Goal: Information Seeking & Learning: Learn about a topic

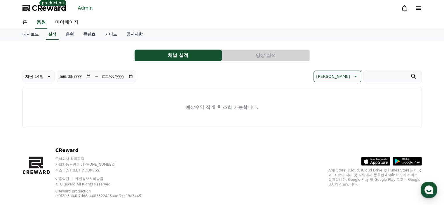
click at [76, 10] on link "Admin" at bounding box center [86, 8] width 20 height 9
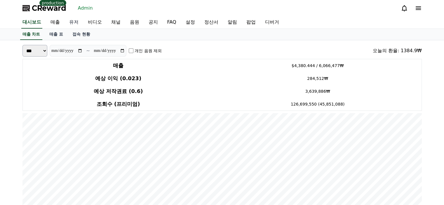
click at [72, 23] on link "유저" at bounding box center [74, 22] width 19 height 12
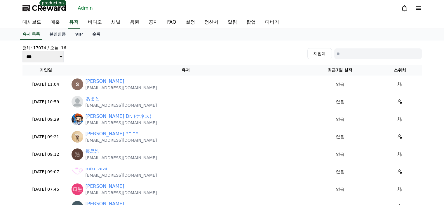
click at [97, 39] on link "순위" at bounding box center [97, 34] width 18 height 11
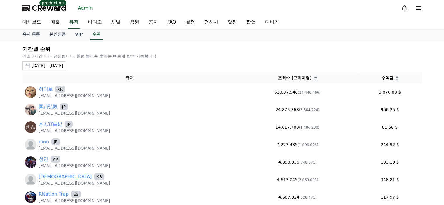
click at [63, 65] on div "2025-08-08 - 2025-09-08" at bounding box center [48, 66] width 32 height 6
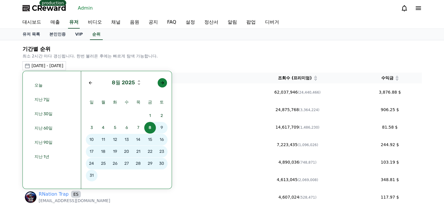
click at [161, 78] on button "button" at bounding box center [162, 82] width 9 height 9
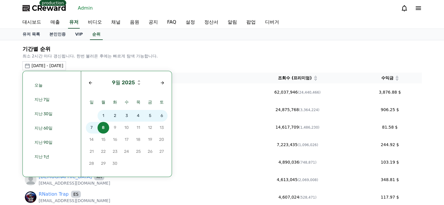
click at [150, 117] on span "5" at bounding box center [150, 116] width 12 height 12
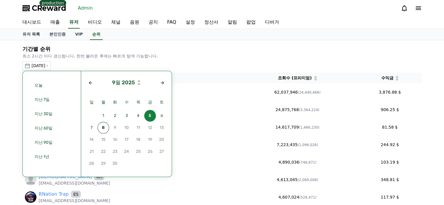
click at [150, 117] on span "5" at bounding box center [150, 116] width 12 height 12
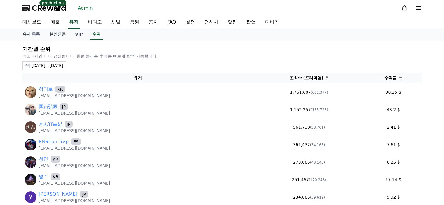
click at [399, 79] on icon at bounding box center [400, 79] width 3 height 3
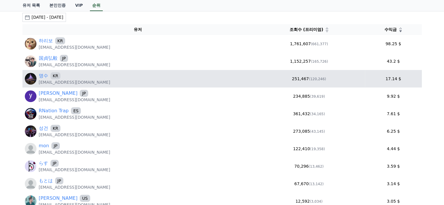
scroll to position [88, 0]
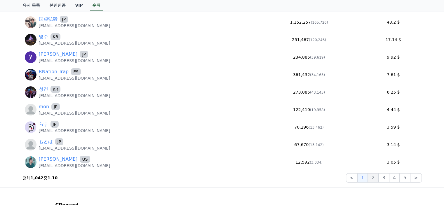
click at [379, 178] on button "2" at bounding box center [373, 178] width 11 height 9
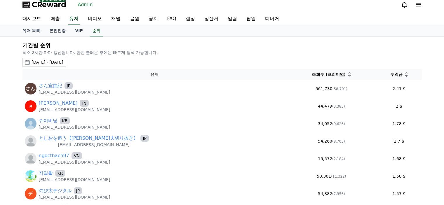
scroll to position [1, 0]
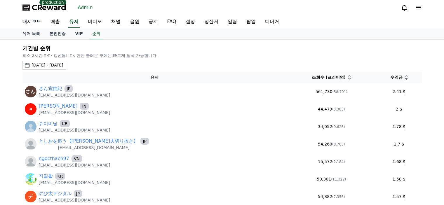
click at [32, 21] on link "대시보드" at bounding box center [32, 22] width 28 height 12
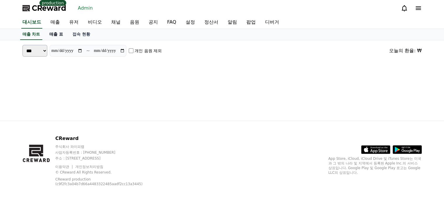
click at [62, 35] on link "매출 표" at bounding box center [56, 34] width 23 height 11
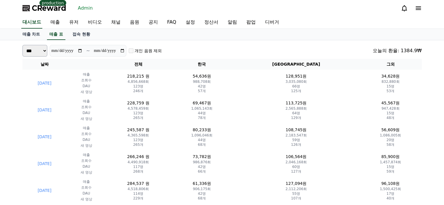
click at [343, 19] on div "대시보드 매출 유저 비디오 채널 음원 공지 FAQ 설정 정산서 알림 팝업 디버거" at bounding box center [222, 22] width 409 height 12
click at [74, 22] on link "유저" at bounding box center [74, 22] width 19 height 12
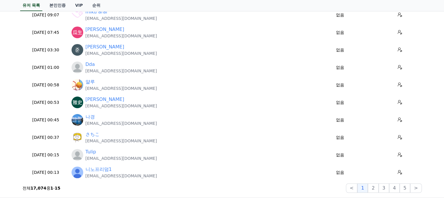
scroll to position [158, 0]
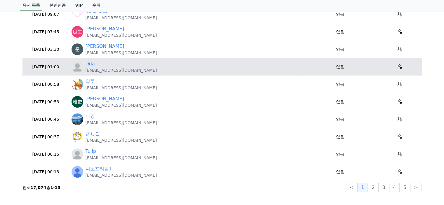
click at [89, 64] on link "Dda" at bounding box center [90, 63] width 9 height 7
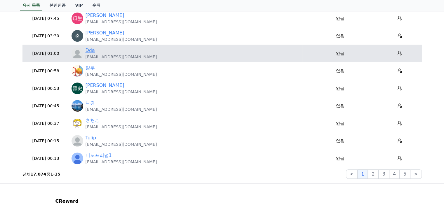
scroll to position [172, 0]
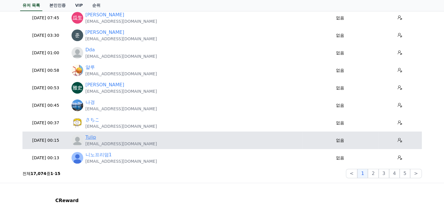
click at [91, 140] on link "Tulip" at bounding box center [91, 137] width 11 height 7
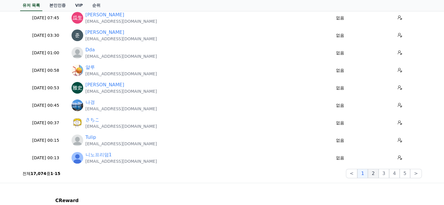
click at [376, 173] on button "2" at bounding box center [373, 173] width 11 height 9
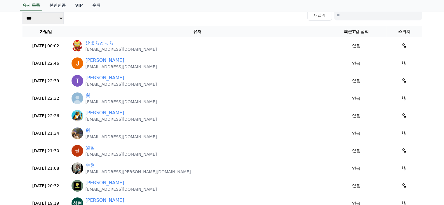
scroll to position [36, 0]
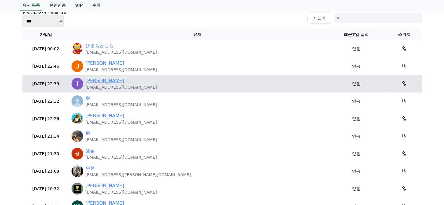
click at [109, 82] on link "Timothy Graves" at bounding box center [105, 80] width 39 height 7
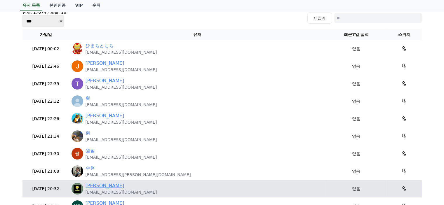
click at [103, 187] on link "Hardik Kalyan" at bounding box center [105, 186] width 39 height 7
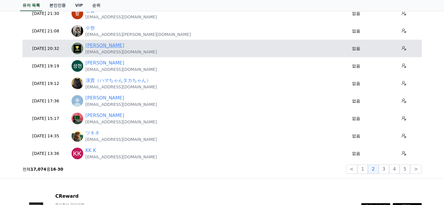
scroll to position [177, 0]
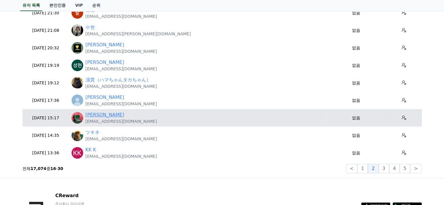
click at [98, 116] on link "Alice Lee" at bounding box center [105, 115] width 39 height 7
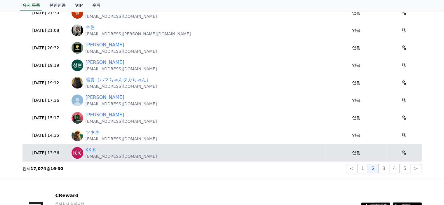
click at [89, 151] on link "KK K" at bounding box center [91, 150] width 11 height 7
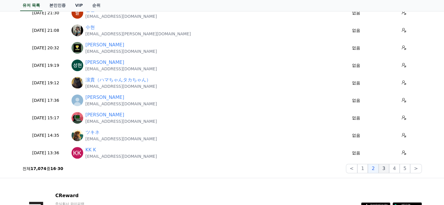
click at [390, 170] on button "3" at bounding box center [384, 168] width 11 height 9
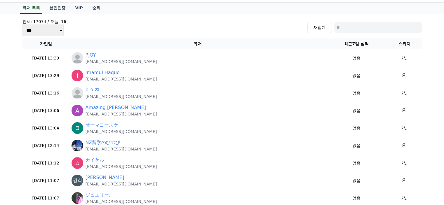
scroll to position [27, 0]
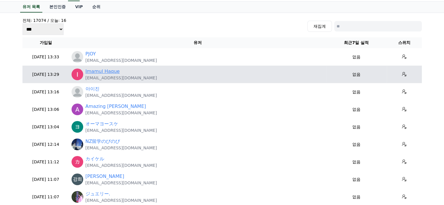
click at [107, 72] on link "Imamul Haque" at bounding box center [103, 71] width 34 height 7
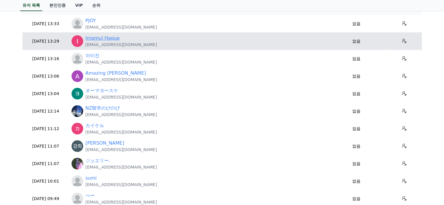
scroll to position [61, 0]
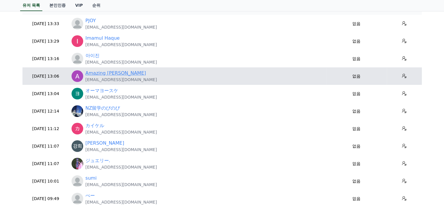
click at [111, 72] on link "Amazing grace Lim" at bounding box center [116, 73] width 60 height 7
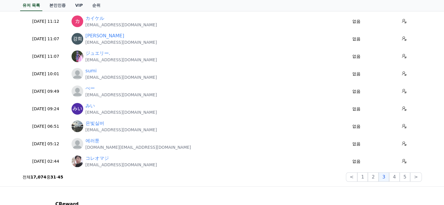
scroll to position [168, 0]
click at [396, 177] on button "4" at bounding box center [395, 177] width 11 height 9
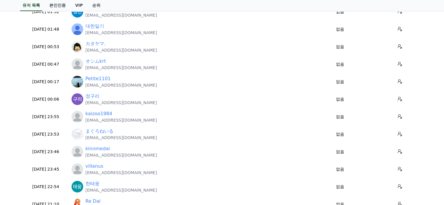
scroll to position [76, 0]
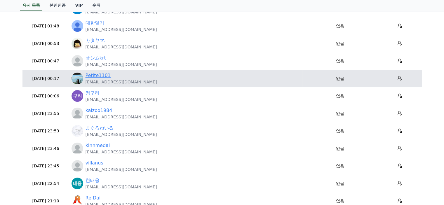
click at [99, 75] on link "Petite1101" at bounding box center [98, 75] width 25 height 7
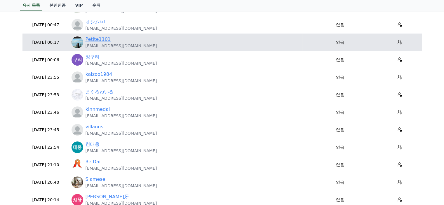
scroll to position [113, 0]
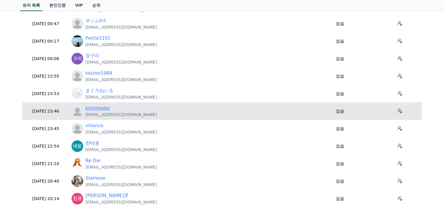
click at [96, 109] on link "kinnmedai" at bounding box center [98, 108] width 25 height 7
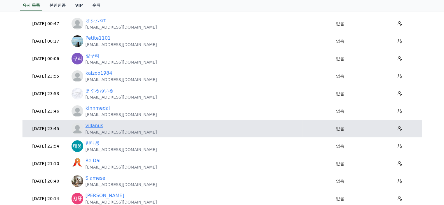
click at [98, 124] on link "villanus" at bounding box center [95, 125] width 18 height 7
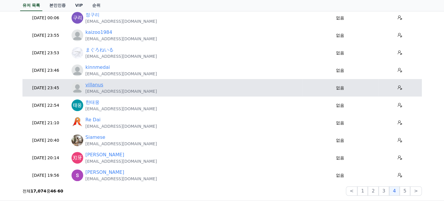
scroll to position [155, 0]
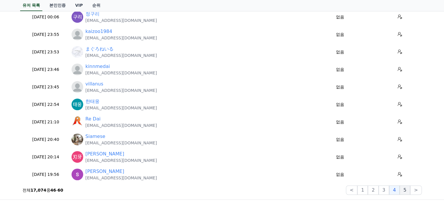
click at [406, 191] on button "5" at bounding box center [405, 190] width 11 height 9
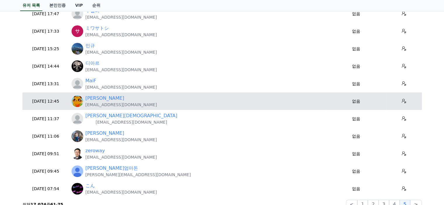
scroll to position [146, 0]
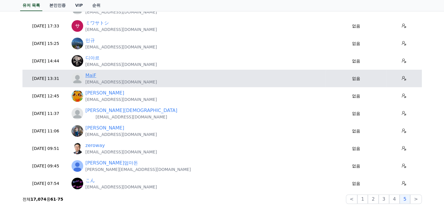
click at [93, 74] on link "MaiF" at bounding box center [91, 75] width 11 height 7
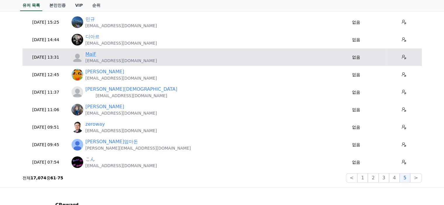
scroll to position [168, 0]
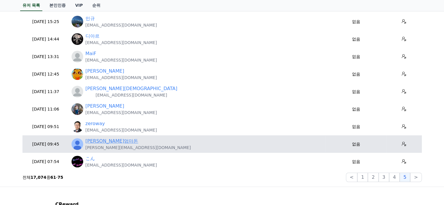
click at [105, 140] on link "아바돈엄마돈" at bounding box center [112, 141] width 53 height 7
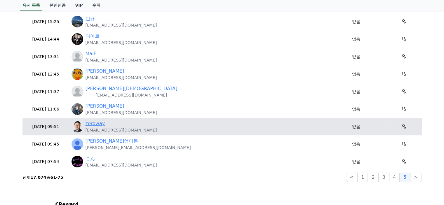
click at [99, 125] on link "zeroway" at bounding box center [96, 123] width 20 height 7
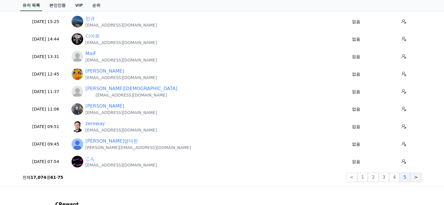
click at [416, 178] on button ">" at bounding box center [416, 177] width 11 height 9
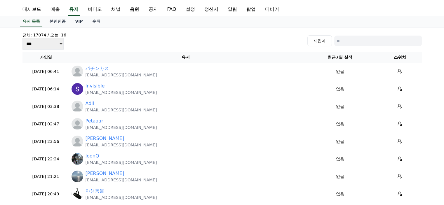
scroll to position [13, 0]
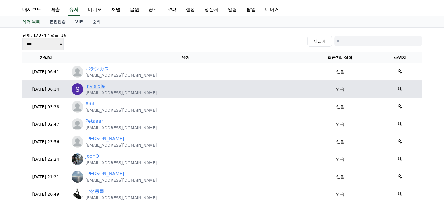
click at [95, 84] on link "Invisible" at bounding box center [95, 86] width 19 height 7
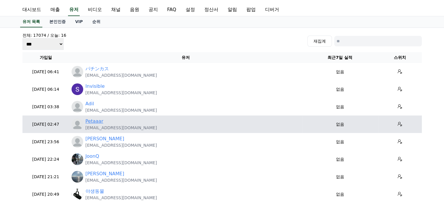
click at [91, 123] on link "Petaaar" at bounding box center [95, 121] width 18 height 7
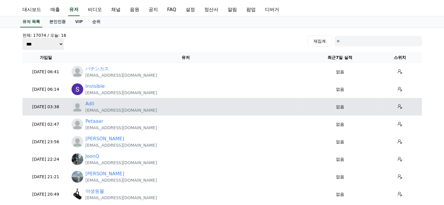
click at [88, 110] on p "Ekberowadil@gmail.com" at bounding box center [122, 111] width 72 height 6
copy tr "Ekberowadil@gmail.com"
click at [89, 104] on link "Adil" at bounding box center [90, 104] width 9 height 7
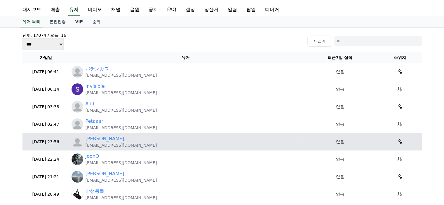
click at [108, 145] on p "anchey25@gmail.com" at bounding box center [122, 146] width 72 height 6
copy tr "anchey25@gmail.com"
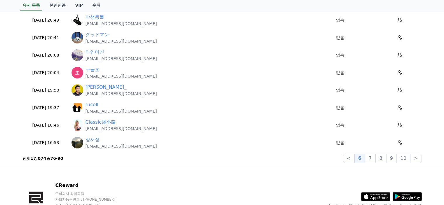
scroll to position [188, 0]
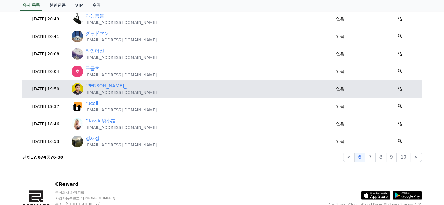
click at [110, 92] on p "vijaymoryaneu@gmail.com" at bounding box center [122, 93] width 72 height 6
copy tr "vijaymoryaneu@gmail.com"
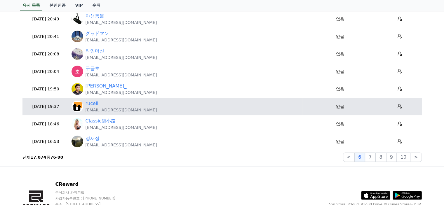
click at [105, 110] on p "topnor09@gmail.com" at bounding box center [122, 110] width 72 height 6
copy tr "topnor09@gmail.com"
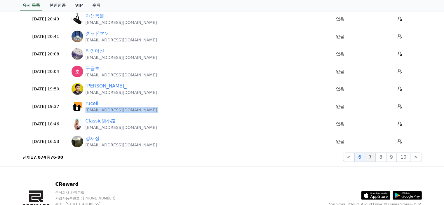
click at [373, 160] on button "7" at bounding box center [370, 157] width 11 height 9
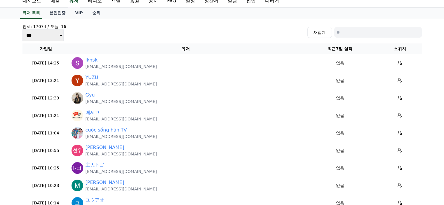
scroll to position [33, 0]
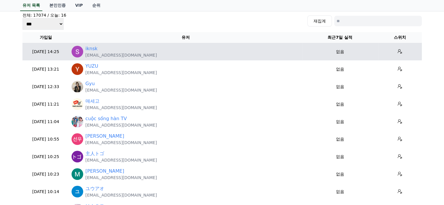
click at [116, 55] on p "iknsknote@gmail.com" at bounding box center [122, 55] width 72 height 6
copy tr "iknsknote@gmail.com"
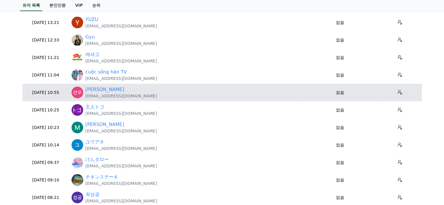
scroll to position [79, 0]
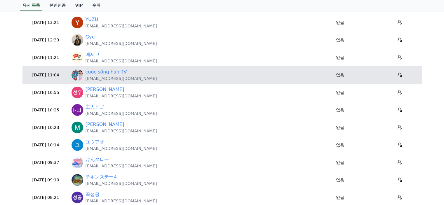
click at [94, 81] on p "kss3699@gmail.com" at bounding box center [122, 79] width 72 height 6
click at [94, 80] on p "kss3699@gmail.com" at bounding box center [122, 79] width 72 height 6
click at [120, 81] on td "cuộc sống hàn TV kss3699@gmail.com" at bounding box center [185, 75] width 233 height 18
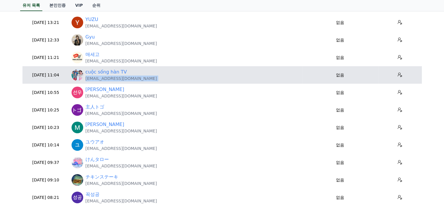
copy tr "kss3699@gmail.com"
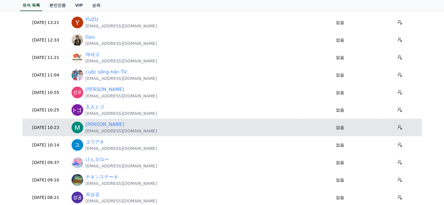
click at [105, 129] on p "asnlgaucho88@gmail.com" at bounding box center [122, 131] width 72 height 6
copy tr "asnlgaucho88@gmail.com"
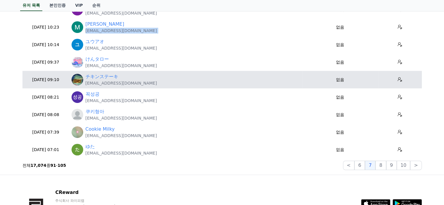
scroll to position [180, 0]
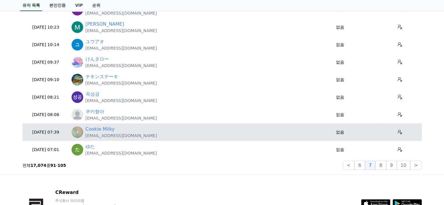
click at [110, 138] on p "milkycookie884@gmail.com" at bounding box center [122, 136] width 72 height 6
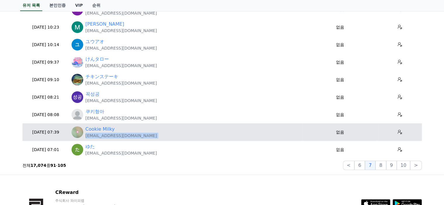
copy tr "milkycookie884@gmail.com"
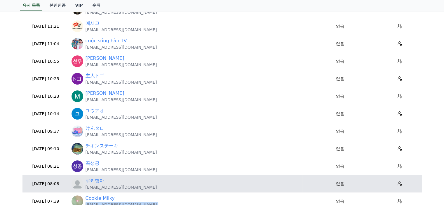
scroll to position [109, 0]
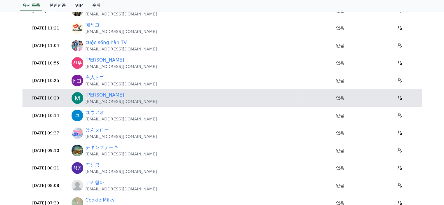
click at [126, 101] on p "asnlgaucho88@gmail.com" at bounding box center [122, 102] width 72 height 6
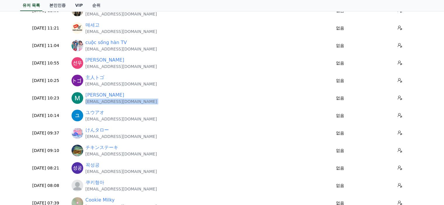
copy tr "asnlgaucho88@gmail.com"
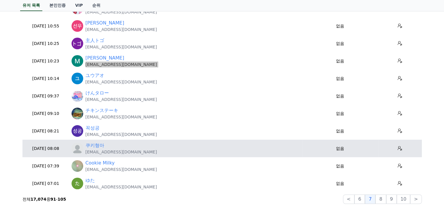
scroll to position [167, 0]
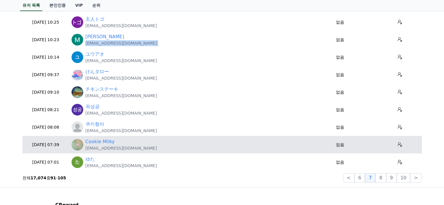
click at [95, 146] on p "milkycookie884@gmail.com" at bounding box center [122, 149] width 72 height 6
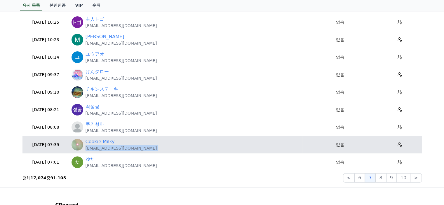
click at [95, 146] on p "milkycookie884@gmail.com" at bounding box center [122, 149] width 72 height 6
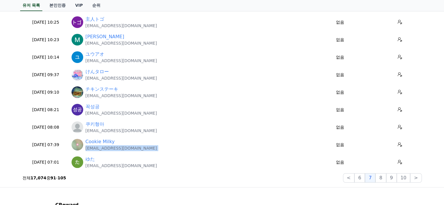
copy tr "milkycookie884@gmail.com"
click at [381, 179] on button "8" at bounding box center [381, 178] width 11 height 9
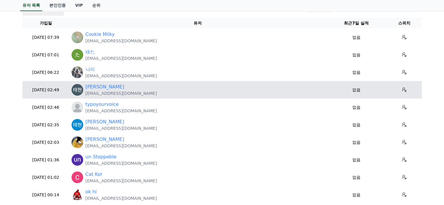
scroll to position [80, 0]
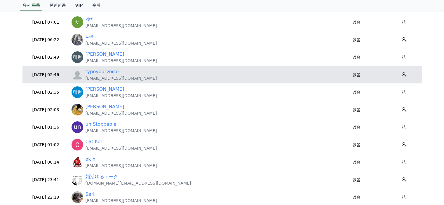
click at [105, 67] on td "typoyourvoice typoyourvoice@naver.com" at bounding box center [197, 75] width 257 height 18
click at [105, 69] on link "typoyourvoice" at bounding box center [102, 71] width 33 height 7
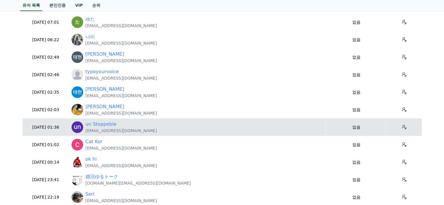
click at [124, 132] on p "unstoppeble61@gmail.com" at bounding box center [122, 131] width 72 height 6
click at [98, 125] on link "un Stoppeble" at bounding box center [101, 124] width 31 height 7
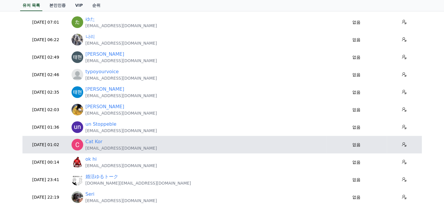
click at [119, 150] on p "okaladn2222@gmail.com" at bounding box center [122, 149] width 72 height 6
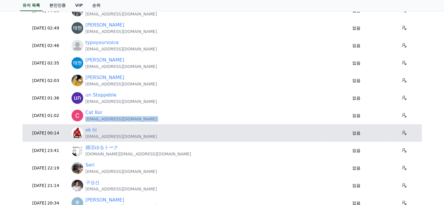
scroll to position [138, 0]
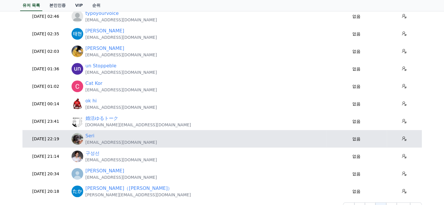
click at [124, 143] on p "takaaki.pt.serizawa@gmail.com" at bounding box center [122, 143] width 72 height 6
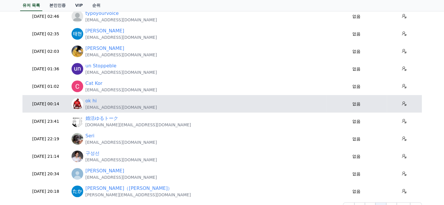
click at [113, 108] on p "okzwh1227@gmail.com" at bounding box center [122, 108] width 72 height 6
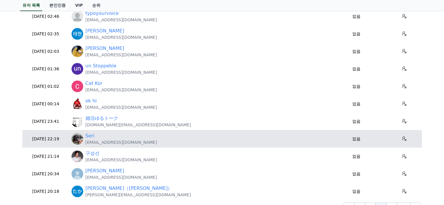
click at [120, 142] on p "takaaki.pt.serizawa@gmail.com" at bounding box center [122, 143] width 72 height 6
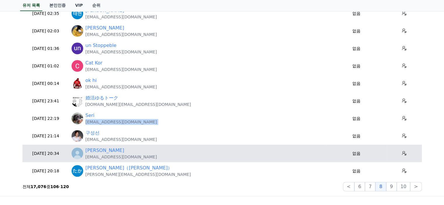
scroll to position [167, 0]
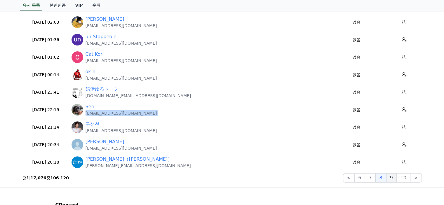
click at [396, 178] on button "9" at bounding box center [392, 178] width 11 height 9
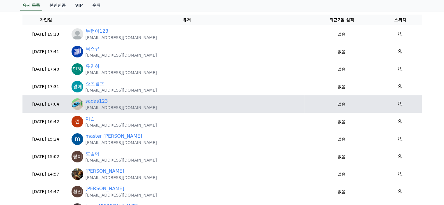
scroll to position [51, 0]
click at [116, 110] on td "sadas123 yecgaa1209@gmail.com" at bounding box center [187, 104] width 236 height 18
click at [119, 107] on p "yecgaa1209@gmail.com" at bounding box center [122, 108] width 72 height 6
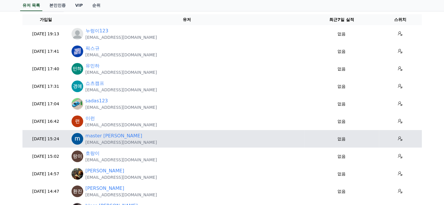
click at [117, 140] on p "gjsxld9tn@gmail.com" at bounding box center [122, 143] width 72 height 6
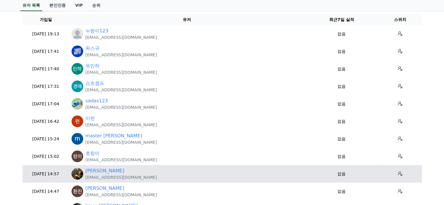
click at [112, 180] on p "nobue.sato26@gmail.com" at bounding box center [122, 178] width 72 height 6
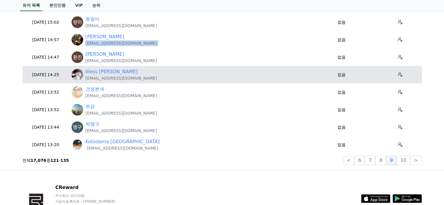
scroll to position [197, 0]
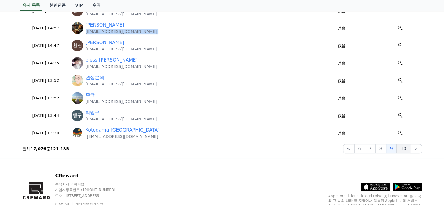
click at [403, 148] on button "10" at bounding box center [403, 148] width 13 height 9
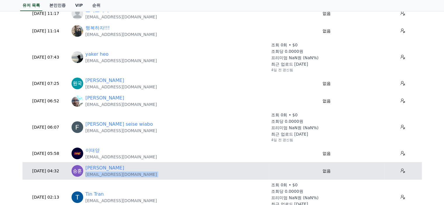
scroll to position [51, 0]
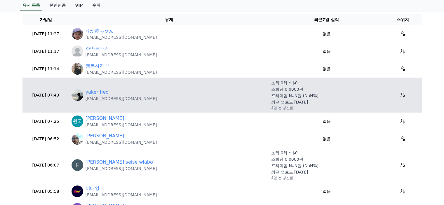
click at [102, 91] on link "yaker heo" at bounding box center [97, 92] width 23 height 7
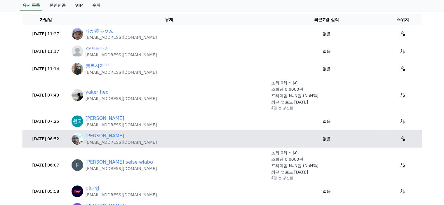
scroll to position [80, 0]
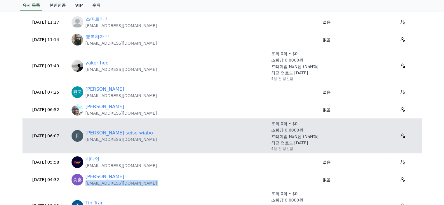
click at [119, 134] on link "Frederick seise wiabo" at bounding box center [120, 133] width 68 height 7
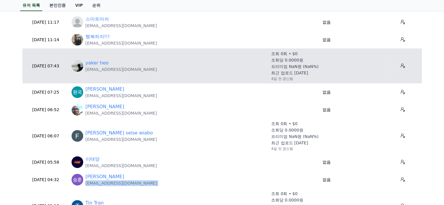
scroll to position [0, 0]
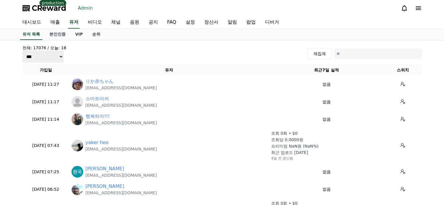
click at [349, 55] on input at bounding box center [379, 54] width 88 height 11
paste input "**********"
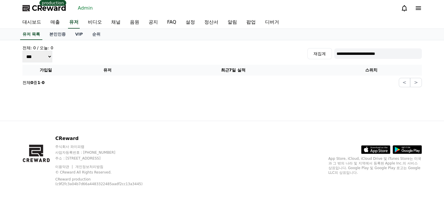
click at [338, 53] on input "**********" at bounding box center [379, 54] width 88 height 11
type input "**********"
click at [40, 38] on link "유저 목록" at bounding box center [31, 34] width 23 height 11
click at [111, 34] on div "유저 목록 본인인증 VIP 순위" at bounding box center [222, 34] width 409 height 11
click at [71, 21] on link "유저" at bounding box center [74, 22] width 12 height 12
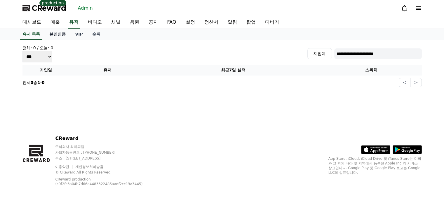
click at [56, 35] on link "본인인증" at bounding box center [58, 34] width 26 height 11
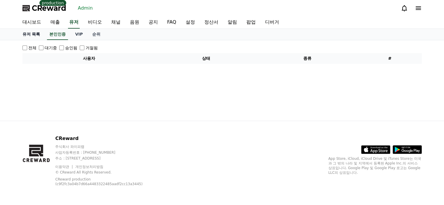
click at [42, 35] on link "유저 목록" at bounding box center [31, 34] width 27 height 11
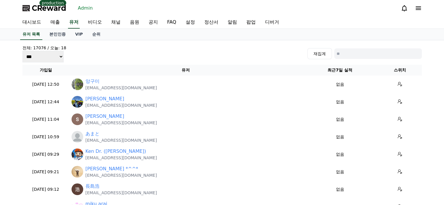
click at [346, 50] on input at bounding box center [379, 54] width 88 height 11
paste input "**********"
type input "**********"
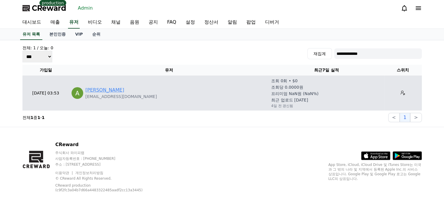
click at [124, 89] on link "Alejandro Del valle Fernández" at bounding box center [105, 90] width 39 height 7
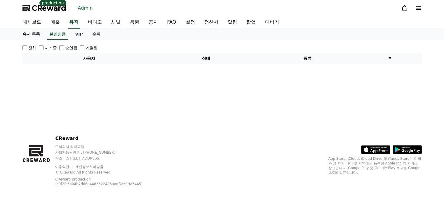
click at [39, 34] on link "유저 목록" at bounding box center [31, 34] width 27 height 11
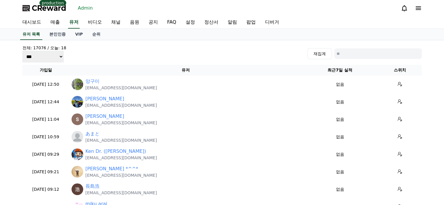
click at [57, 60] on select "*** *** ***" at bounding box center [43, 57] width 41 height 12
click at [94, 59] on div "전체: 17076 / 오늘: 18 *** *** *** 재집계" at bounding box center [223, 54] width 400 height 18
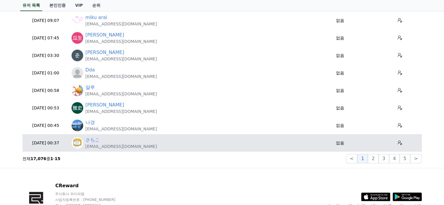
scroll to position [233, 0]
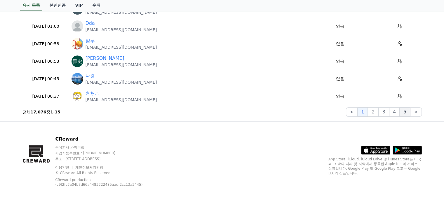
click at [410, 113] on button "5" at bounding box center [405, 112] width 11 height 9
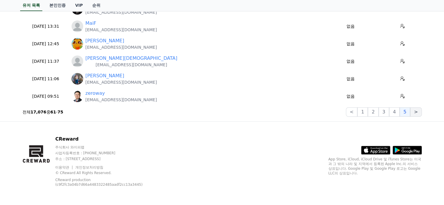
click at [414, 111] on button ">" at bounding box center [416, 112] width 11 height 9
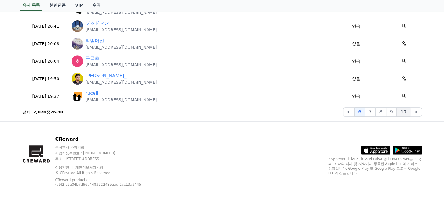
click at [408, 113] on button "10" at bounding box center [403, 112] width 13 height 9
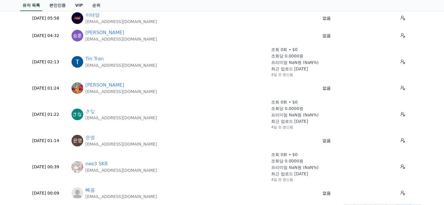
scroll to position [204, 0]
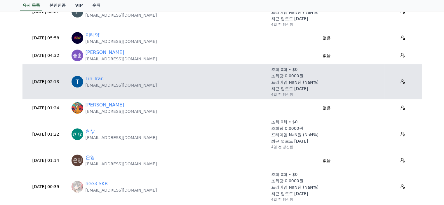
click at [94, 84] on p "trantin09011989@gmail.com" at bounding box center [122, 85] width 72 height 6
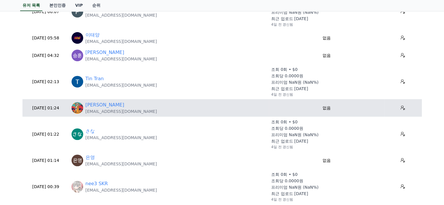
click at [128, 113] on p "tamashideg86@gmail.com" at bounding box center [122, 112] width 72 height 6
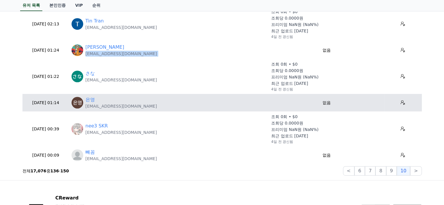
scroll to position [263, 0]
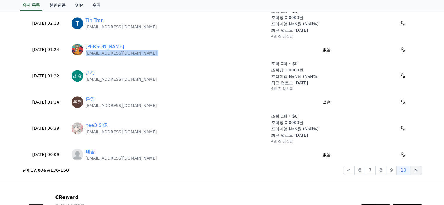
click at [421, 172] on button ">" at bounding box center [416, 170] width 11 height 9
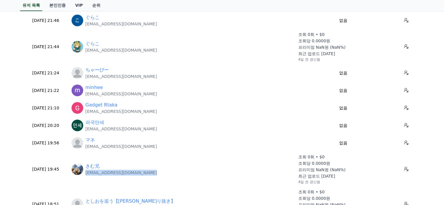
scroll to position [0, 0]
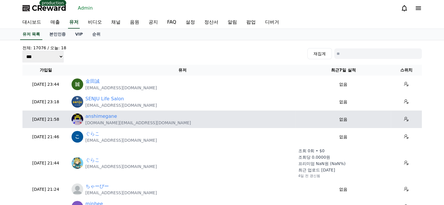
click at [117, 124] on p "marvel.visual.game@gmail.com" at bounding box center [139, 123] width 106 height 6
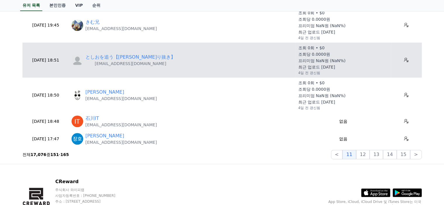
scroll to position [263, 0]
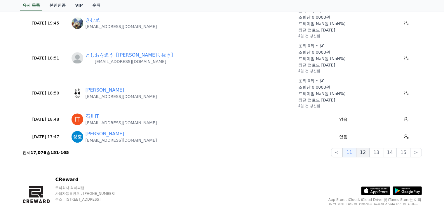
click at [370, 153] on button "12" at bounding box center [363, 152] width 13 height 9
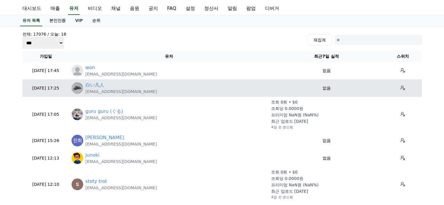
scroll to position [0, 0]
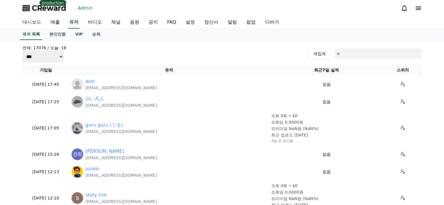
click at [30, 20] on link "대시보드" at bounding box center [32, 22] width 28 height 12
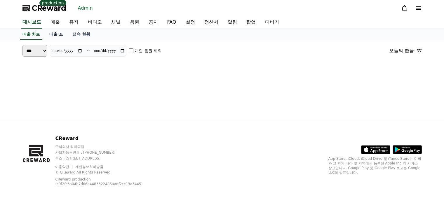
click at [55, 38] on link "매출 표" at bounding box center [56, 34] width 23 height 11
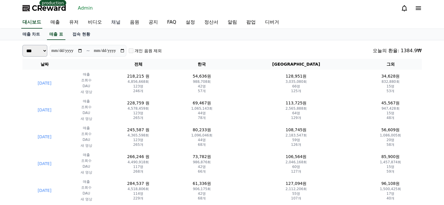
click at [116, 20] on link "채널" at bounding box center [116, 22] width 19 height 12
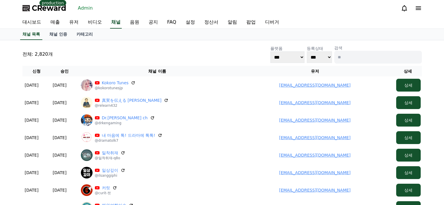
click at [364, 58] on input at bounding box center [379, 57] width 88 height 13
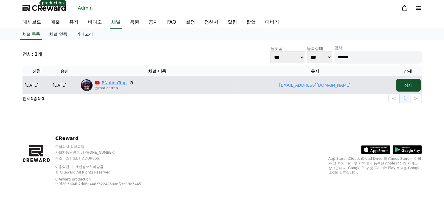
click at [114, 81] on link "RNationTrap" at bounding box center [114, 83] width 25 height 6
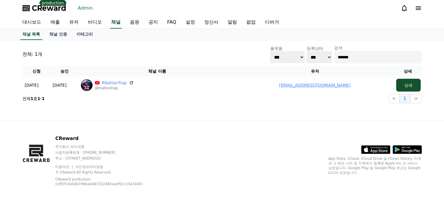
click at [365, 53] on input "*******" at bounding box center [379, 57] width 88 height 13
click at [364, 53] on input "*******" at bounding box center [379, 57] width 88 height 13
type input "****"
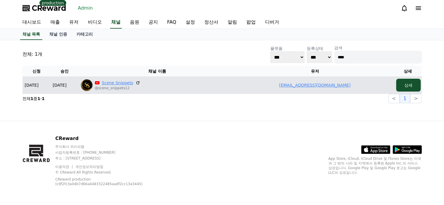
click at [125, 81] on link "Scene Snippets" at bounding box center [118, 83] width 32 height 6
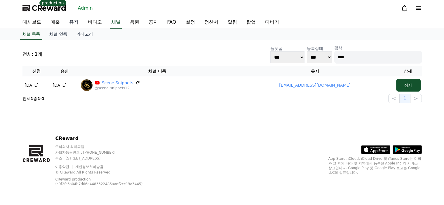
click at [71, 24] on link "유저" at bounding box center [74, 22] width 19 height 12
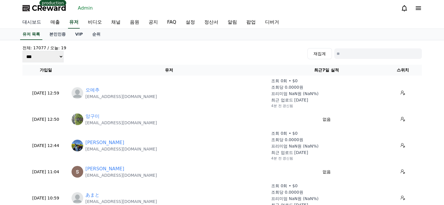
click at [36, 24] on link "대시보드" at bounding box center [32, 22] width 28 height 12
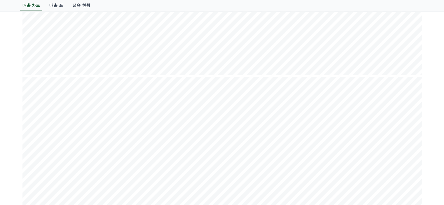
scroll to position [731, 0]
click at [162, 7] on div "매출 차트 매출 표 접속 현황" at bounding box center [222, 5] width 409 height 11
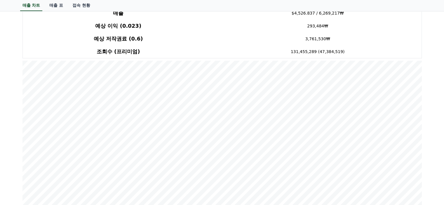
scroll to position [43, 0]
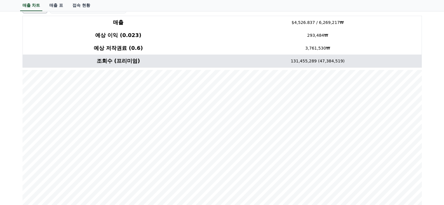
click at [239, 55] on td "131,455,289 (47,384,519)" at bounding box center [318, 61] width 208 height 13
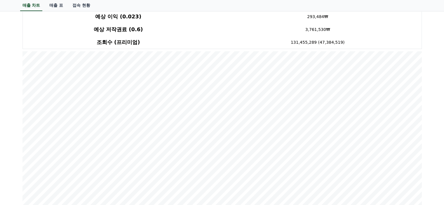
scroll to position [72, 0]
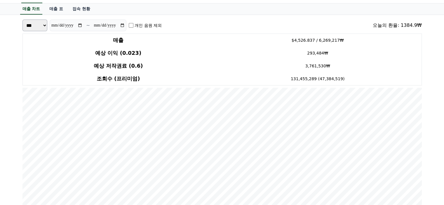
scroll to position [0, 0]
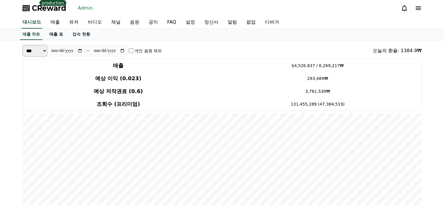
click at [53, 34] on link "매출 표" at bounding box center [56, 34] width 23 height 11
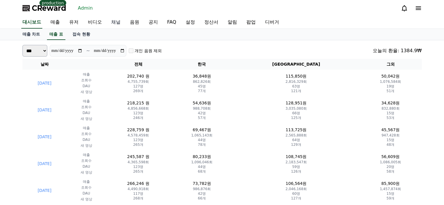
click at [116, 24] on link "채널" at bounding box center [116, 22] width 19 height 12
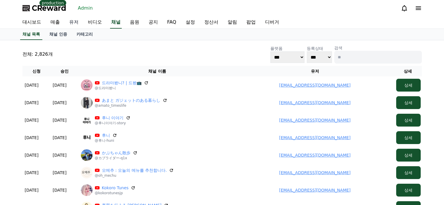
click at [70, 21] on link "유저" at bounding box center [74, 22] width 19 height 12
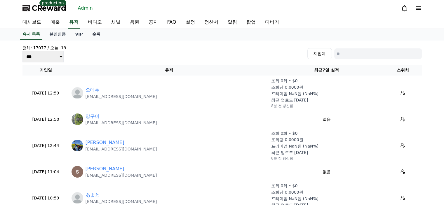
click at [92, 31] on link "순위" at bounding box center [97, 34] width 18 height 11
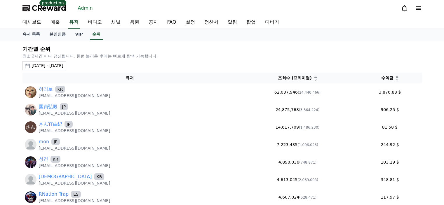
click at [63, 65] on div "2025-08-08 - 2025-09-08" at bounding box center [48, 66] width 32 height 6
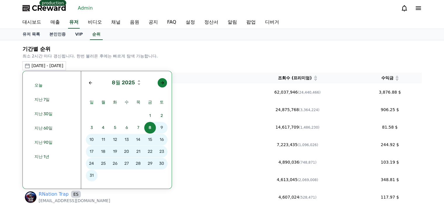
click at [160, 83] on div "Next month" at bounding box center [162, 83] width 5 height 5
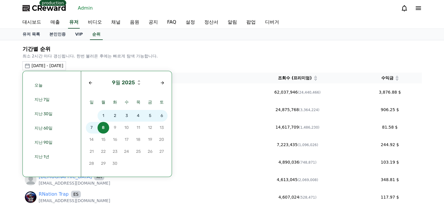
click at [162, 116] on span "6" at bounding box center [162, 116] width 12 height 12
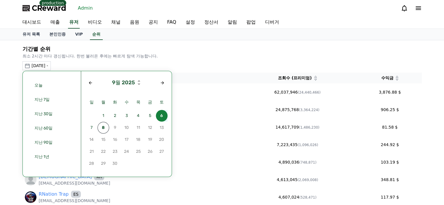
click at [162, 116] on span "6" at bounding box center [162, 116] width 12 height 12
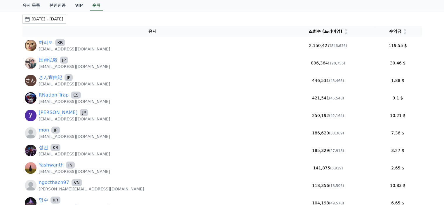
scroll to position [58, 0]
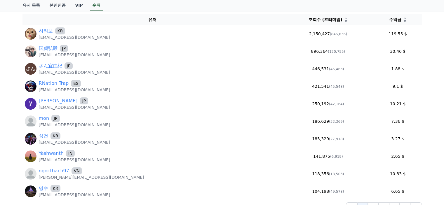
click at [404, 22] on icon at bounding box center [405, 21] width 3 height 3
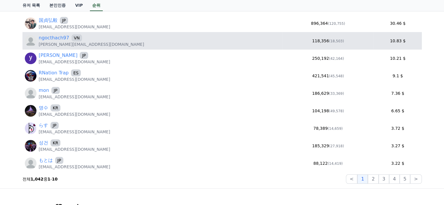
scroll to position [88, 0]
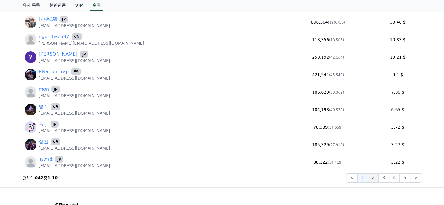
click at [376, 179] on button "2" at bounding box center [373, 178] width 11 height 9
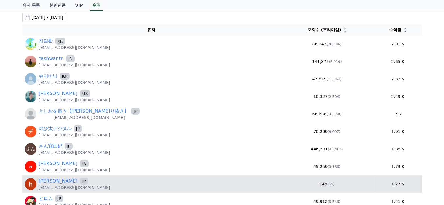
scroll to position [29, 0]
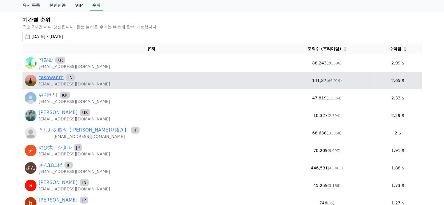
click at [52, 78] on link "Yashwanth" at bounding box center [51, 77] width 25 height 7
click at [48, 80] on link "Yashwanth" at bounding box center [51, 77] width 25 height 7
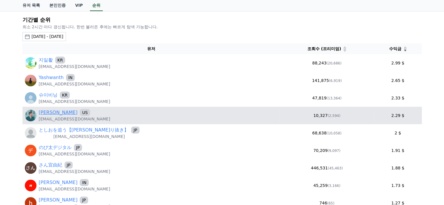
click at [56, 113] on link "Tony Yeung" at bounding box center [58, 112] width 39 height 7
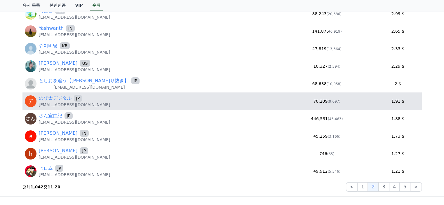
scroll to position [88, 0]
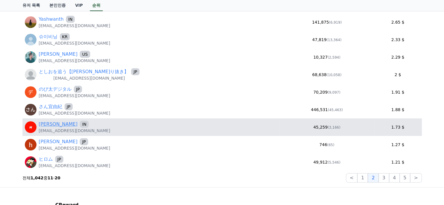
click at [58, 122] on link "Hardik Maurya" at bounding box center [58, 124] width 39 height 7
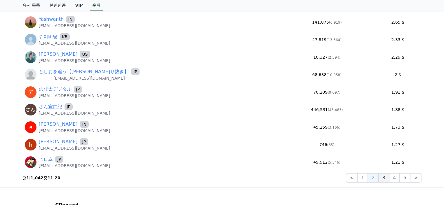
click at [390, 181] on button "3" at bounding box center [384, 178] width 11 height 9
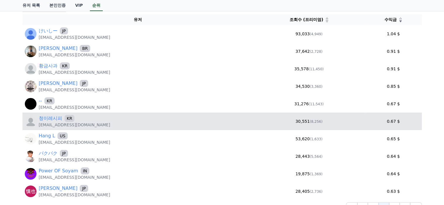
scroll to position [117, 0]
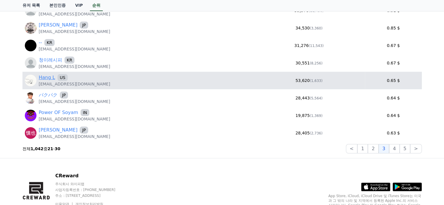
click at [45, 78] on link "Hang L" at bounding box center [47, 77] width 16 height 7
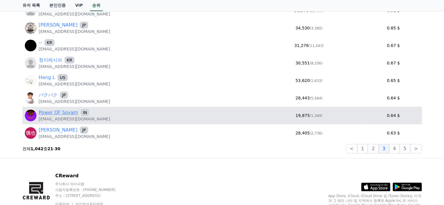
click at [59, 114] on link "Power OF Soyam" at bounding box center [58, 112] width 39 height 7
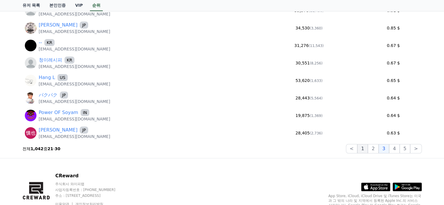
click at [365, 147] on button "1" at bounding box center [363, 148] width 11 height 9
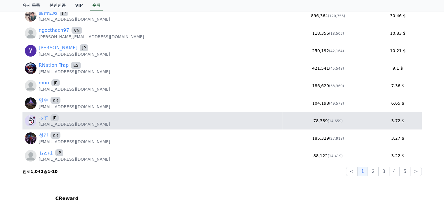
scroll to position [58, 0]
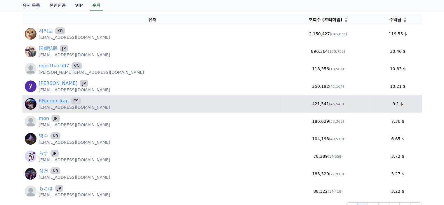
click at [49, 99] on link "RNation Trap" at bounding box center [54, 101] width 30 height 7
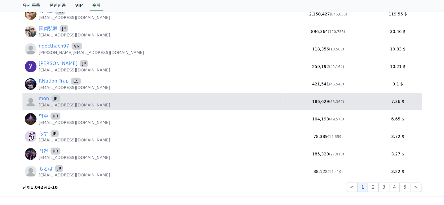
scroll to position [88, 0]
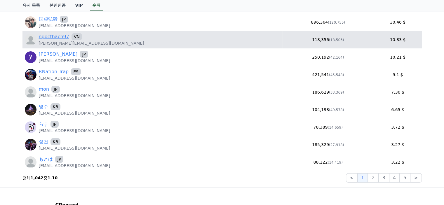
click at [60, 36] on link "ngocthach97" at bounding box center [54, 36] width 30 height 7
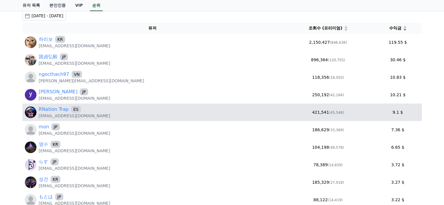
scroll to position [0, 0]
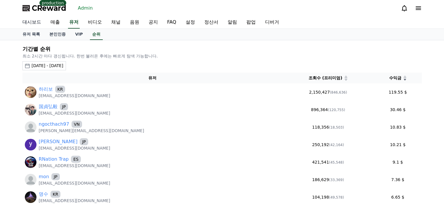
click at [34, 24] on link "대시보드" at bounding box center [32, 22] width 28 height 12
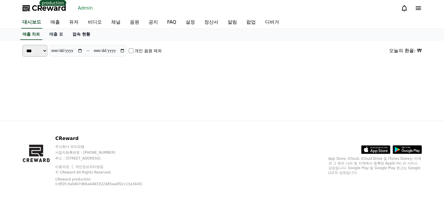
click at [80, 33] on link "접속 현황" at bounding box center [81, 34] width 27 height 11
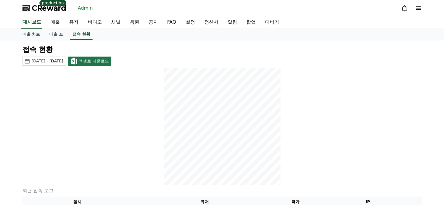
click at [417, 8] on icon at bounding box center [418, 8] width 7 height 7
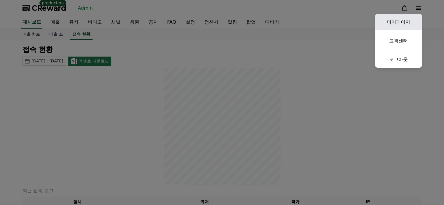
click at [412, 20] on link "마이페이지" at bounding box center [399, 22] width 47 height 16
select select "**********"
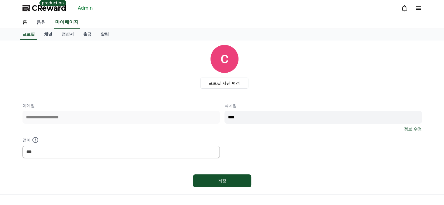
click at [45, 21] on link "음원" at bounding box center [41, 22] width 19 height 12
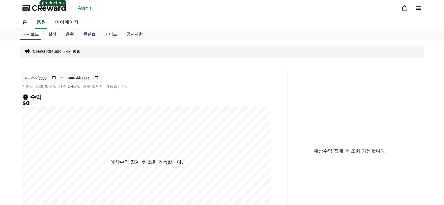
click at [73, 34] on link "음원" at bounding box center [70, 34] width 18 height 11
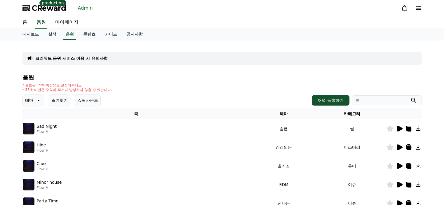
click at [88, 10] on link "Admin" at bounding box center [86, 8] width 20 height 9
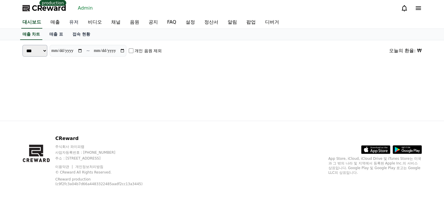
click at [79, 25] on link "유저" at bounding box center [74, 22] width 19 height 12
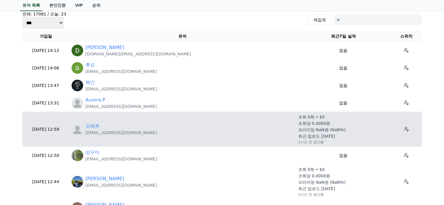
scroll to position [58, 0]
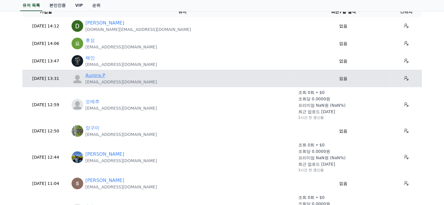
click at [97, 76] on link "Aurora.P" at bounding box center [96, 75] width 20 height 7
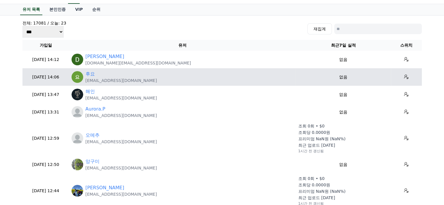
scroll to position [0, 0]
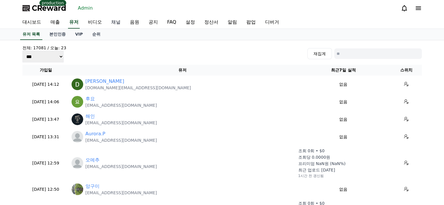
click at [110, 23] on link "채널" at bounding box center [116, 22] width 19 height 12
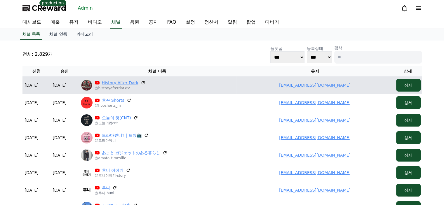
click at [126, 82] on link "History After Dark" at bounding box center [120, 83] width 37 height 6
click at [297, 85] on link "samuraihead298@gmail.com" at bounding box center [315, 85] width 72 height 5
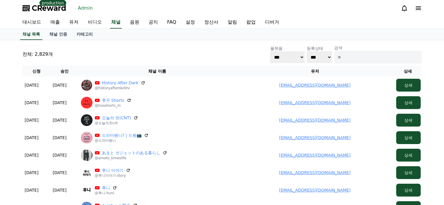
click at [99, 21] on link "비디오" at bounding box center [94, 22] width 23 height 12
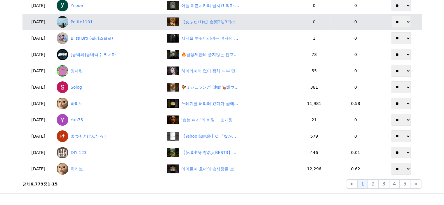
scroll to position [146, 0]
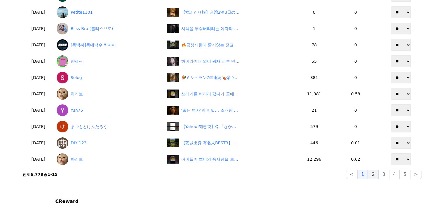
click at [378, 174] on button "2" at bounding box center [373, 174] width 11 height 9
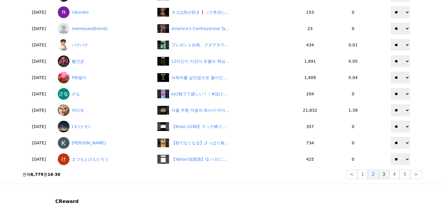
click at [387, 177] on button "3" at bounding box center [384, 174] width 11 height 9
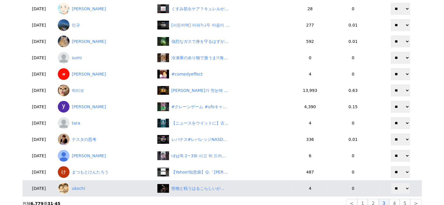
scroll to position [175, 0]
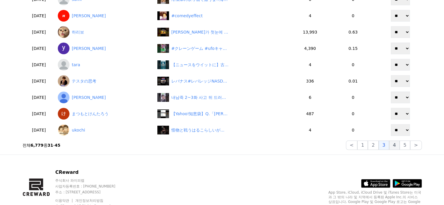
click at [399, 146] on button "4" at bounding box center [395, 145] width 11 height 9
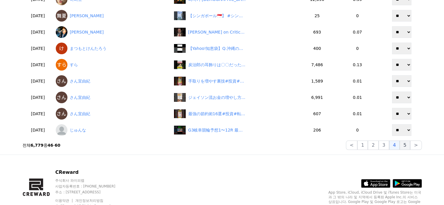
click at [406, 145] on button "5" at bounding box center [405, 145] width 11 height 9
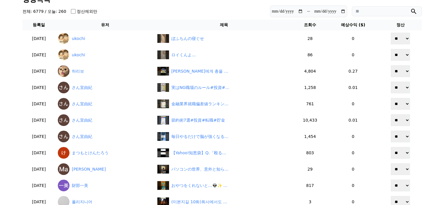
scroll to position [29, 0]
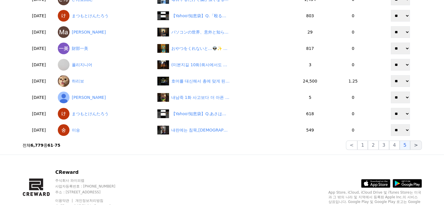
click at [418, 146] on button ">" at bounding box center [416, 145] width 11 height 9
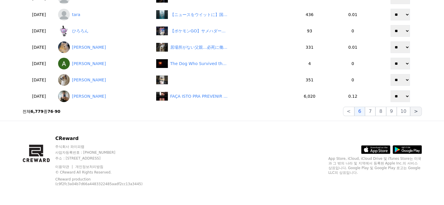
scroll to position [175, 0]
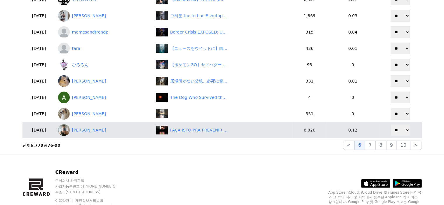
click at [221, 132] on div "FAÇA ISTO PRA PREVENIR CÂNCER #shorts" at bounding box center [199, 130] width 58 height 6
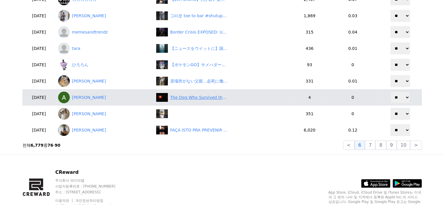
click at [200, 96] on div "The Dog Who Survived the Red Sun 🥲" at bounding box center [199, 98] width 58 height 6
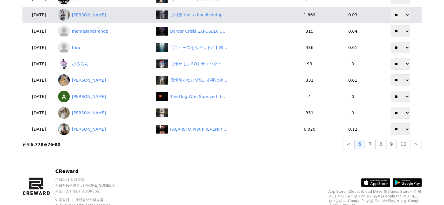
scroll to position [209, 0]
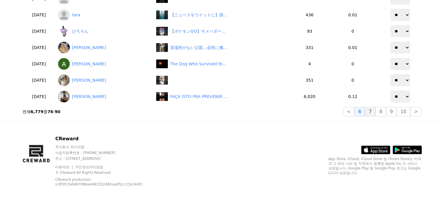
click at [373, 114] on button "7" at bounding box center [370, 111] width 11 height 9
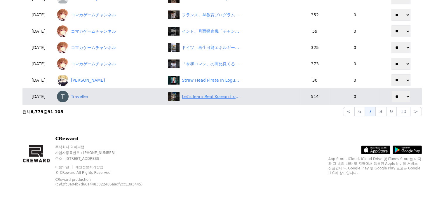
click at [204, 98] on div "Let's learn Real Korean from K-pop Demon Hunters EP.1" at bounding box center [211, 97] width 58 height 6
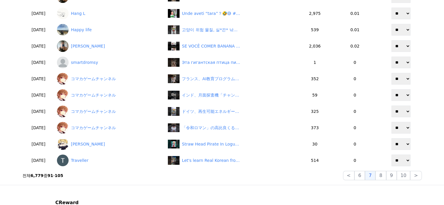
scroll to position [121, 0]
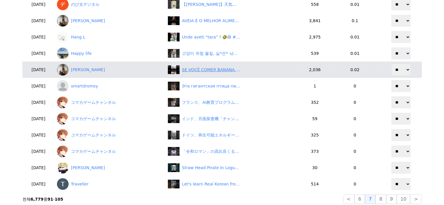
click at [196, 67] on div "SE VOCÊ COMER BANANA TODOS OS DIAS #shorts" at bounding box center [211, 70] width 58 height 6
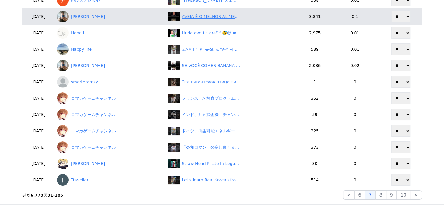
scroll to position [151, 0]
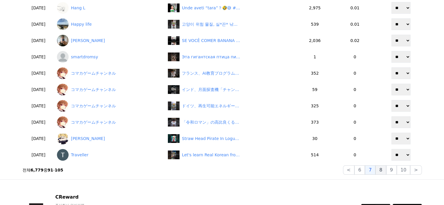
click at [382, 170] on button "8" at bounding box center [381, 170] width 11 height 9
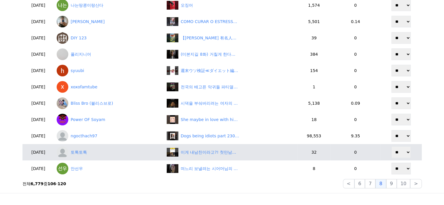
scroll to position [146, 0]
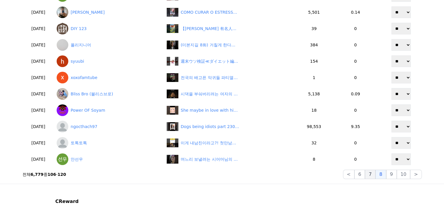
click at [376, 177] on button "7" at bounding box center [370, 174] width 11 height 9
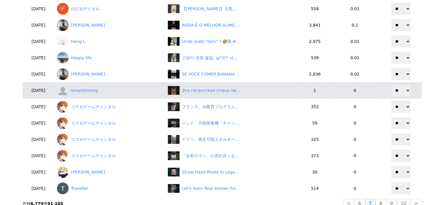
scroll to position [175, 0]
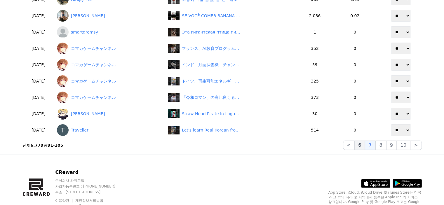
click at [363, 148] on button "6" at bounding box center [360, 145] width 11 height 9
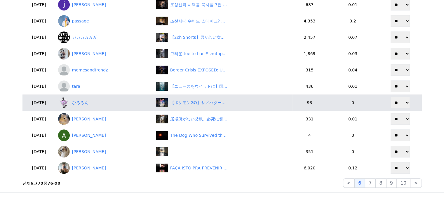
scroll to position [146, 0]
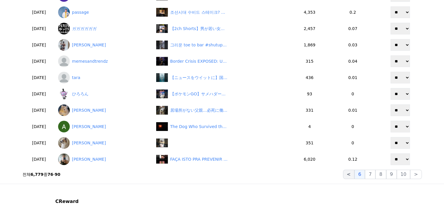
click at [355, 177] on button "<" at bounding box center [348, 174] width 11 height 9
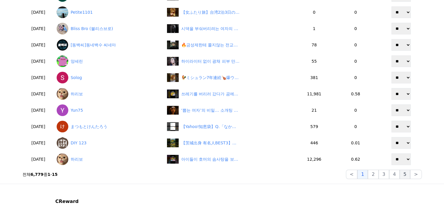
click at [411, 177] on button "5" at bounding box center [405, 174] width 11 height 9
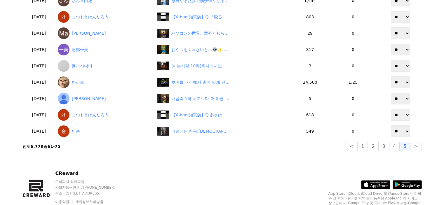
scroll to position [175, 0]
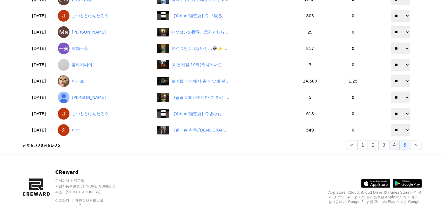
click at [397, 148] on button "4" at bounding box center [395, 145] width 11 height 9
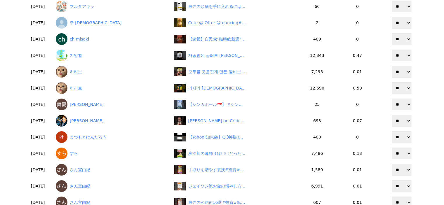
scroll to position [58, 0]
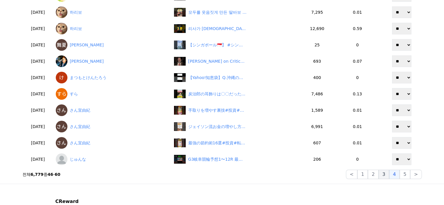
click at [388, 175] on button "3" at bounding box center [384, 174] width 11 height 9
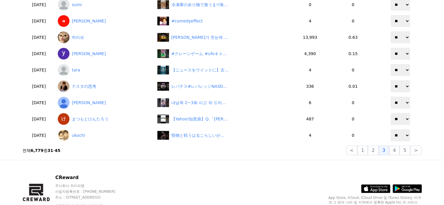
scroll to position [205, 0]
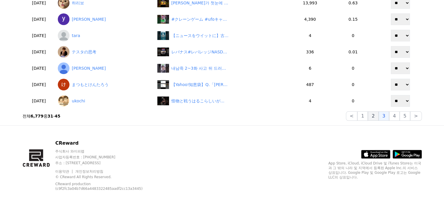
click at [378, 117] on button "2" at bounding box center [373, 116] width 11 height 9
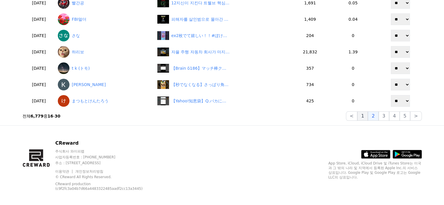
click at [368, 117] on button "1" at bounding box center [363, 116] width 11 height 9
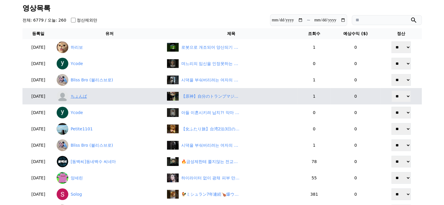
scroll to position [0, 0]
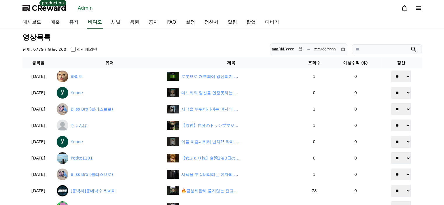
click at [75, 26] on link "유저" at bounding box center [74, 22] width 19 height 12
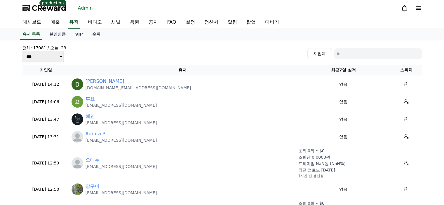
click at [340, 55] on input at bounding box center [379, 54] width 88 height 11
type input "*"
type input "*******"
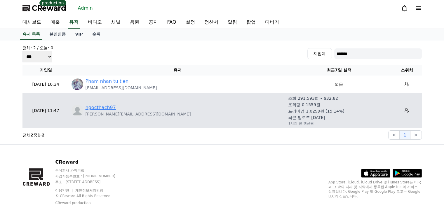
click at [100, 105] on link "ngocthach97" at bounding box center [101, 107] width 30 height 7
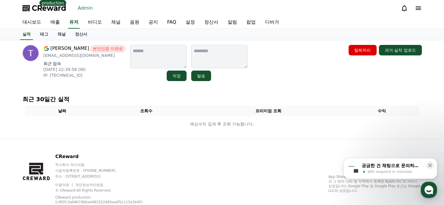
click at [72, 56] on p "timothygraves786@gmail.com" at bounding box center [85, 56] width 82 height 6
click at [72, 56] on p "[EMAIL_ADDRESS][DOMAIN_NAME]" at bounding box center [85, 56] width 82 height 6
copy div "[EMAIL_ADDRESS][DOMAIN_NAME]"
click at [69, 58] on p "[EMAIL_ADDRESS][DOMAIN_NAME]" at bounding box center [85, 56] width 82 height 6
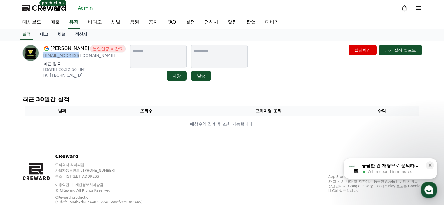
drag, startPoint x: 0, startPoint y: 0, endPoint x: 69, endPoint y: 58, distance: 89.8
click at [69, 58] on p "hardikkalyan79@gmail.com" at bounding box center [85, 56] width 82 height 6
copy div "hardikkalyan79@gmail.com"
click at [76, 57] on p "[EMAIL_ADDRESS][DOMAIN_NAME]" at bounding box center [85, 56] width 82 height 6
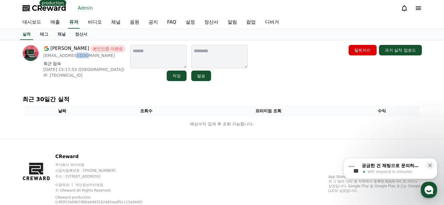
click at [76, 57] on p "alicesmlee91@gmail.com" at bounding box center [85, 56] width 82 height 6
copy div "alicesmlee91@gmail.com"
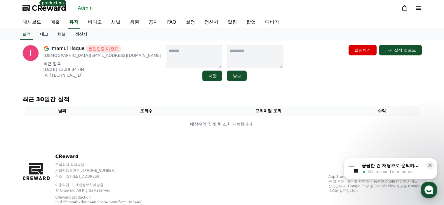
click at [78, 57] on p "[DEMOGRAPHIC_DATA][EMAIL_ADDRESS][DOMAIN_NAME]" at bounding box center [103, 56] width 118 height 6
drag, startPoint x: 0, startPoint y: 0, endPoint x: 78, endPoint y: 57, distance: 96.8
click at [78, 57] on p "[DEMOGRAPHIC_DATA][EMAIL_ADDRESS][DOMAIN_NAME]" at bounding box center [103, 56] width 118 height 6
copy div "[DEMOGRAPHIC_DATA][EMAIL_ADDRESS][DOMAIN_NAME]"
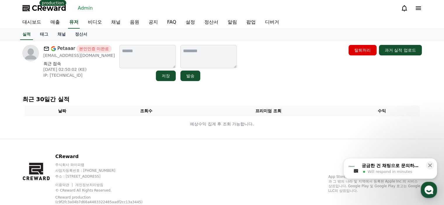
click at [70, 55] on p "mutindap056@gmail.com" at bounding box center [80, 56] width 72 height 6
copy div "mutindap056@gmail.com"
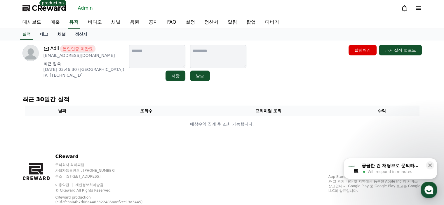
click at [64, 34] on link "채널" at bounding box center [62, 34] width 18 height 11
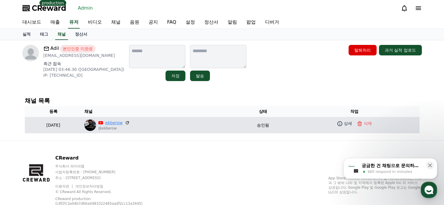
click at [123, 120] on link "ekberow" at bounding box center [114, 123] width 18 height 6
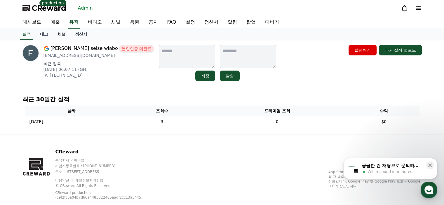
click at [59, 34] on link "채널" at bounding box center [62, 34] width 18 height 11
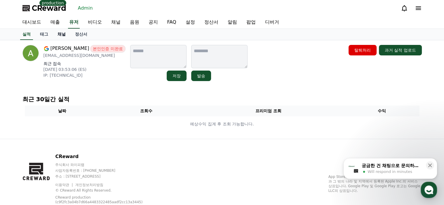
click at [66, 34] on link "채널" at bounding box center [62, 34] width 18 height 11
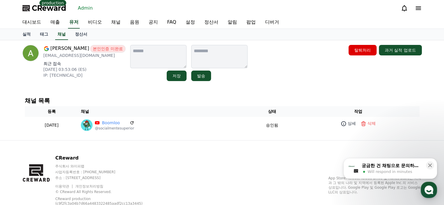
click at [119, 94] on div "채널 목록 등록 채널 상태 작업 2025-09-02 09-02 Boomloo @socialmentesuperior 승인됨 상세 삭제" at bounding box center [222, 115] width 404 height 45
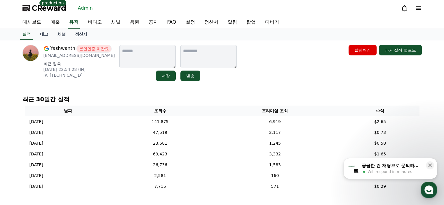
click at [268, 94] on div "최근 30일간 실적 날짜 조회수 프리미엄 조회 수익 [DATE] 09/06 141,875 6,919 $2.65 [DATE] 09/05 47,5…" at bounding box center [222, 145] width 404 height 104
click at [63, 37] on link "채널" at bounding box center [62, 34] width 18 height 11
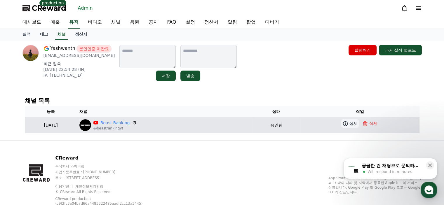
click at [349, 122] on icon at bounding box center [346, 124] width 6 height 6
click at [347, 125] on icon at bounding box center [345, 123] width 5 height 5
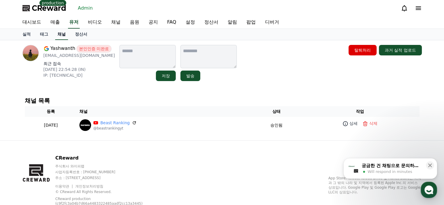
click at [59, 36] on link "채널" at bounding box center [61, 34] width 13 height 11
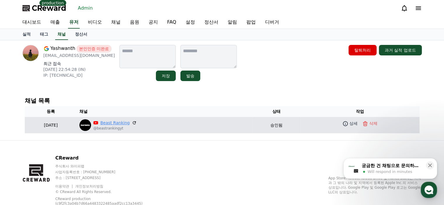
click at [130, 122] on link "Beast Ranking" at bounding box center [116, 123] width 30 height 6
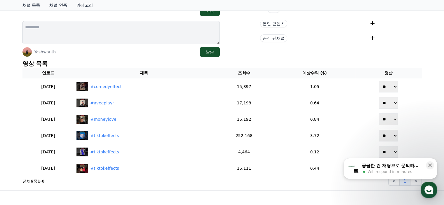
scroll to position [124, 0]
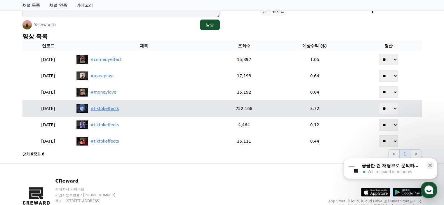
click at [88, 107] on img at bounding box center [83, 108] width 12 height 9
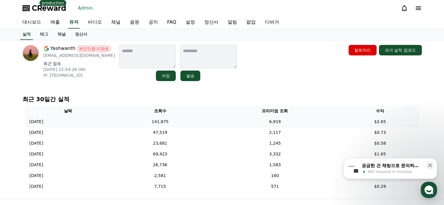
click at [210, 122] on td "141,875" at bounding box center [160, 122] width 98 height 11
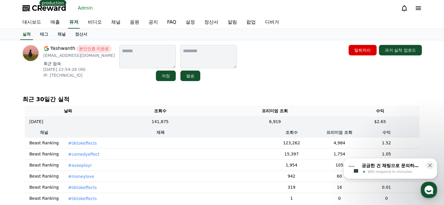
scroll to position [29, 0]
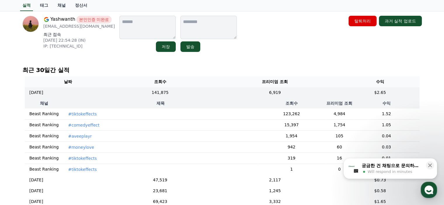
click at [118, 127] on td "#comedyeffect" at bounding box center [160, 125] width 195 height 11
click at [63, 126] on td "#comedyeffect" at bounding box center [160, 125] width 195 height 11
click at [63, 125] on td "#comedyeffect" at bounding box center [160, 125] width 195 height 11
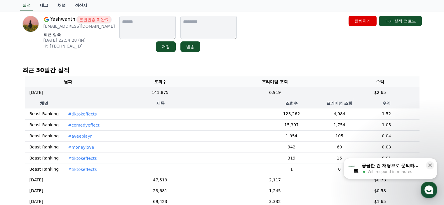
click at [64, 125] on td "#comedyeffect" at bounding box center [160, 125] width 195 height 11
click at [70, 124] on p "#comedyeffect" at bounding box center [83, 125] width 31 height 6
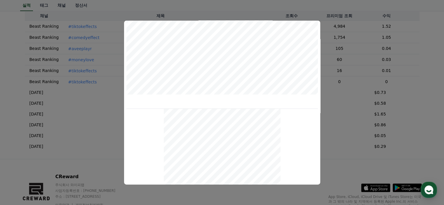
scroll to position [252, 0]
click at [332, 52] on button "close modal" at bounding box center [222, 102] width 444 height 205
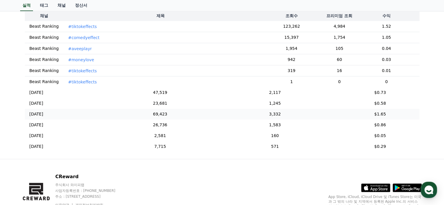
scroll to position [58, 0]
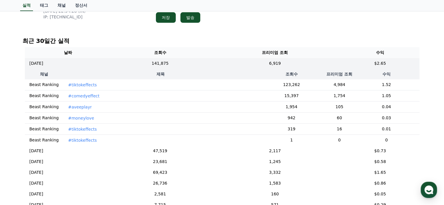
click at [85, 83] on p "#tiktokeffects" at bounding box center [82, 85] width 29 height 6
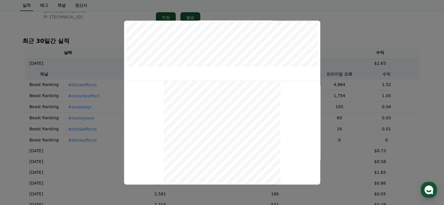
scroll to position [252, 0]
click at [334, 19] on button "close modal" at bounding box center [222, 102] width 444 height 205
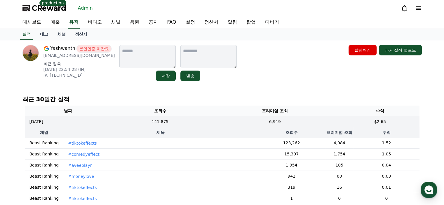
scroll to position [0, 0]
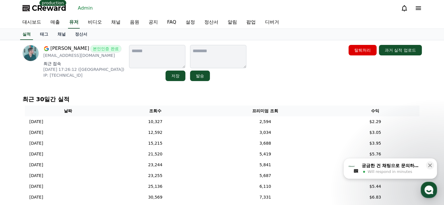
click at [63, 36] on link "채널" at bounding box center [62, 34] width 18 height 11
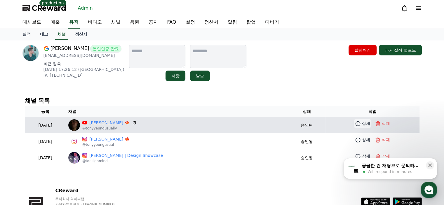
click at [362, 125] on p "상세" at bounding box center [366, 124] width 8 height 6
click at [122, 122] on link "Tony Yeung 🍁" at bounding box center [109, 123] width 40 height 6
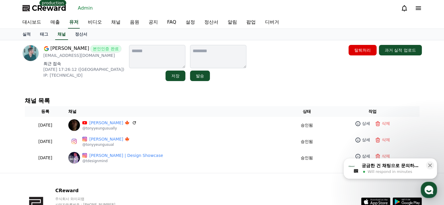
click at [161, 6] on div "CReward production Admin" at bounding box center [222, 8] width 409 height 16
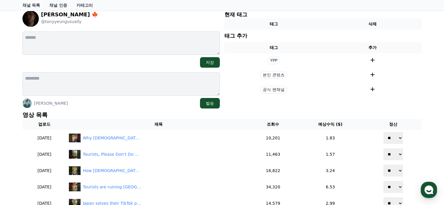
scroll to position [88, 0]
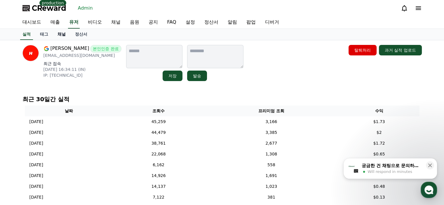
click at [57, 34] on link "채널" at bounding box center [62, 34] width 18 height 11
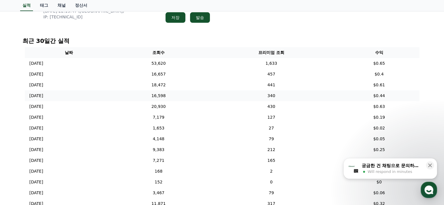
scroll to position [88, 0]
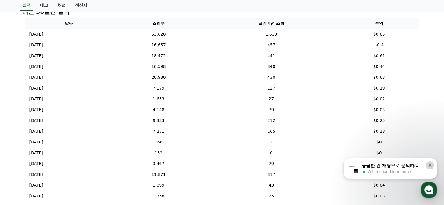
click at [430, 166] on icon at bounding box center [431, 166] width 4 height 4
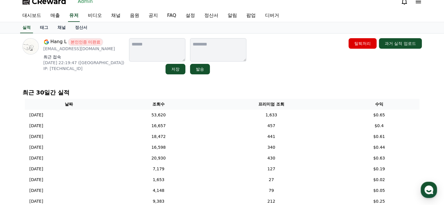
scroll to position [0, 0]
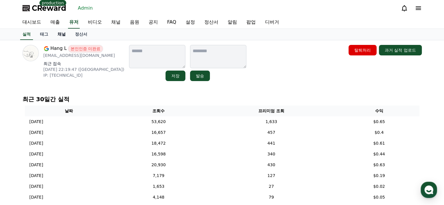
click at [57, 31] on link "채널" at bounding box center [62, 34] width 18 height 11
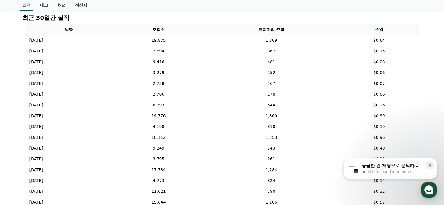
scroll to position [29, 0]
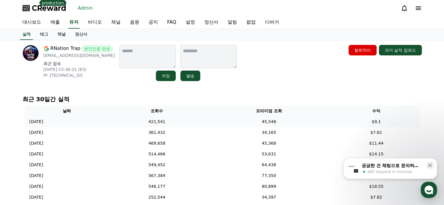
click at [142, 122] on td "421,541" at bounding box center [157, 122] width 96 height 11
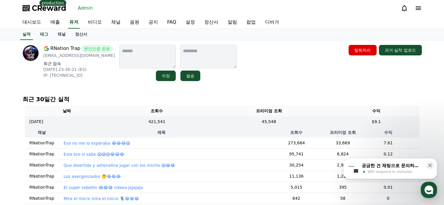
scroll to position [58, 0]
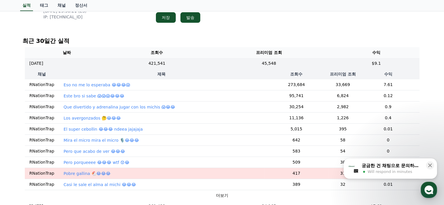
click at [87, 85] on p "Eso no me lo esperaba 😂😂😂😱" at bounding box center [97, 85] width 67 height 6
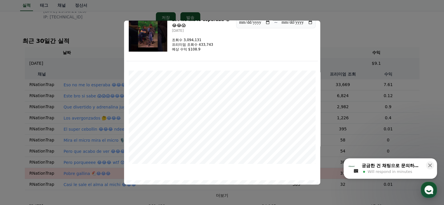
scroll to position [0, 0]
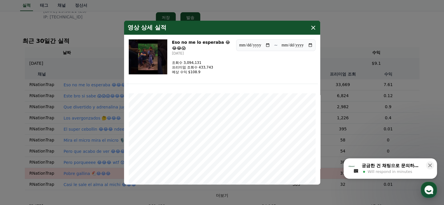
click at [315, 28] on icon "modal" at bounding box center [313, 27] width 7 height 7
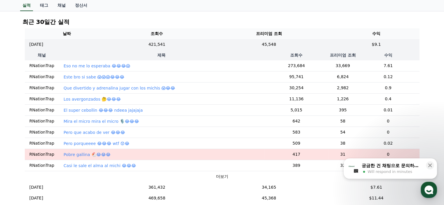
scroll to position [88, 0]
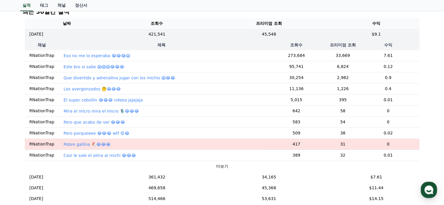
click at [85, 66] on p "Este bro si sabe 😱😱😱😂😂😂" at bounding box center [94, 67] width 61 height 6
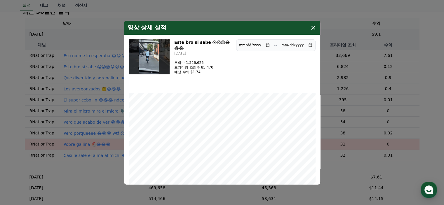
click at [313, 28] on icon "modal" at bounding box center [313, 27] width 7 height 7
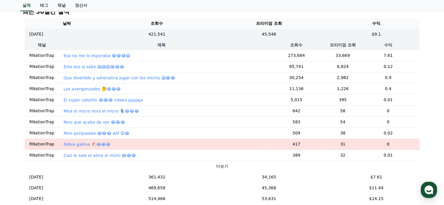
click at [111, 77] on p "Que divertido y adrenalina jugar con los michis 😱😂😂" at bounding box center [120, 78] width 112 height 6
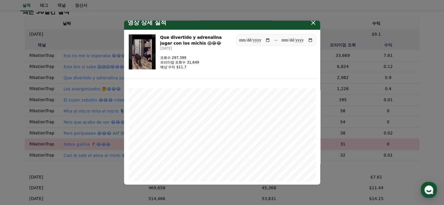
scroll to position [6, 0]
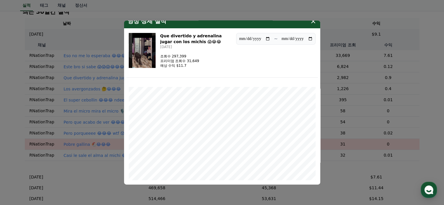
click at [330, 15] on button "close modal" at bounding box center [222, 102] width 444 height 205
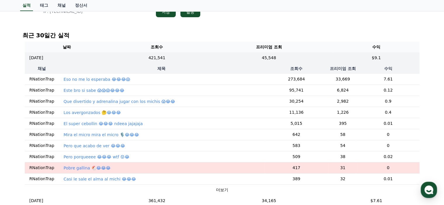
scroll to position [29, 0]
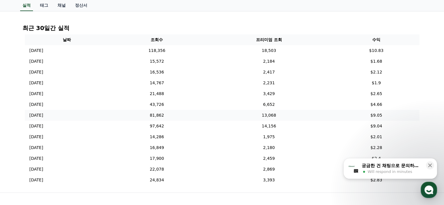
scroll to position [29, 0]
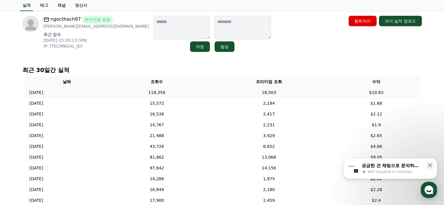
click at [108, 90] on td "[DATE] 09/06" at bounding box center [67, 92] width 84 height 11
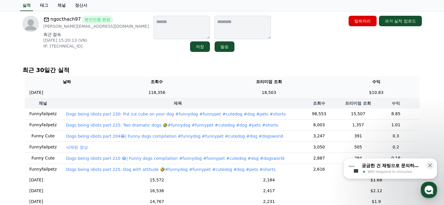
scroll to position [58, 0]
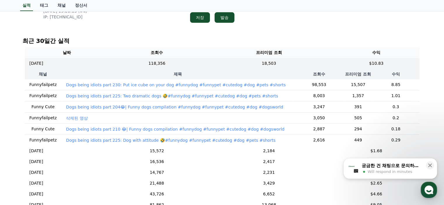
click at [68, 119] on p "삭제된 영상" at bounding box center [77, 118] width 22 height 6
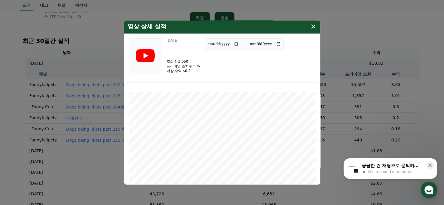
scroll to position [0, 0]
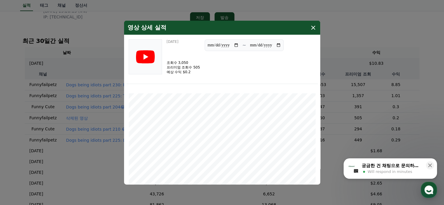
click at [314, 30] on icon "modal" at bounding box center [313, 27] width 7 height 7
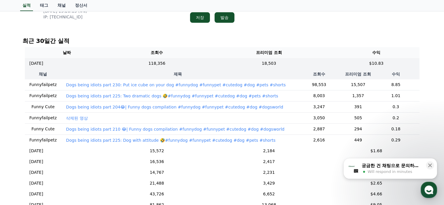
click at [126, 87] on p "Dogs being idiots part 230: Put ice cube on your dog #funnydog #funnypet #cuted…" at bounding box center [176, 85] width 220 height 6
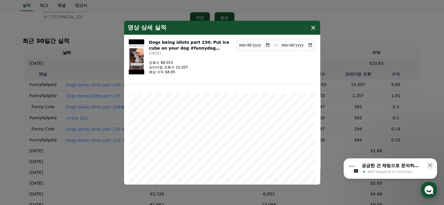
click at [313, 28] on icon "modal" at bounding box center [314, 27] width 4 height 4
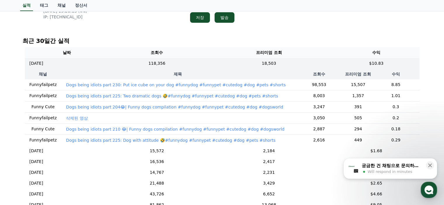
click at [127, 94] on p "Dogs being idiots part 225: Two dramatic dogs 🤣#funnydog #funnypet #cutedog #do…" at bounding box center [172, 96] width 212 height 6
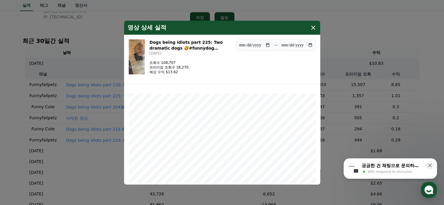
click at [311, 26] on icon "modal" at bounding box center [313, 27] width 7 height 7
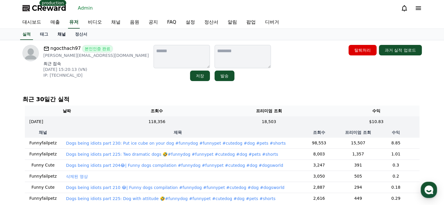
click at [64, 33] on link "채널" at bounding box center [62, 34] width 18 height 11
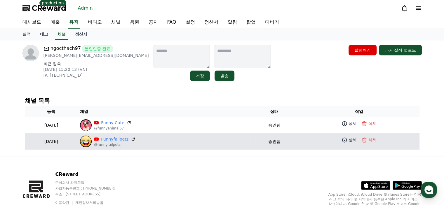
click at [129, 139] on link "Funnyfailpetz" at bounding box center [114, 139] width 27 height 6
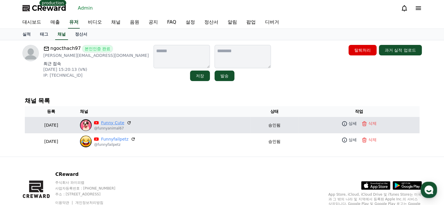
click at [124, 124] on link "Funny Cute" at bounding box center [112, 123] width 23 height 6
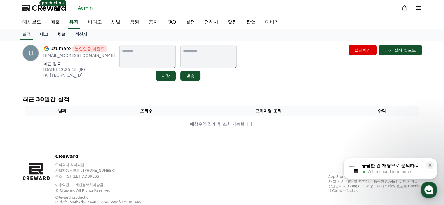
click at [64, 33] on link "채널" at bounding box center [62, 34] width 18 height 11
